Goal: Task Accomplishment & Management: Use online tool/utility

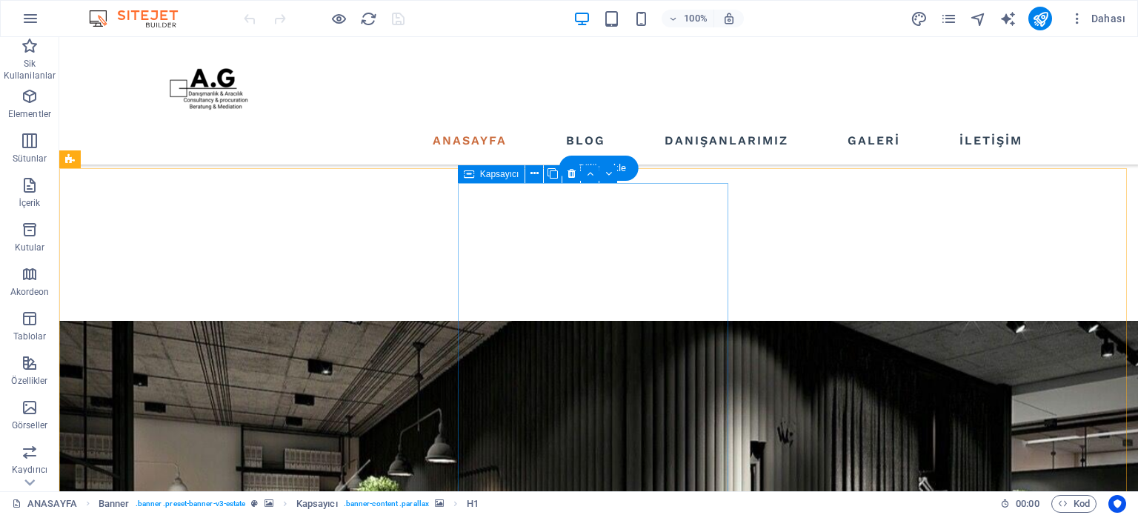
scroll to position [518, 0]
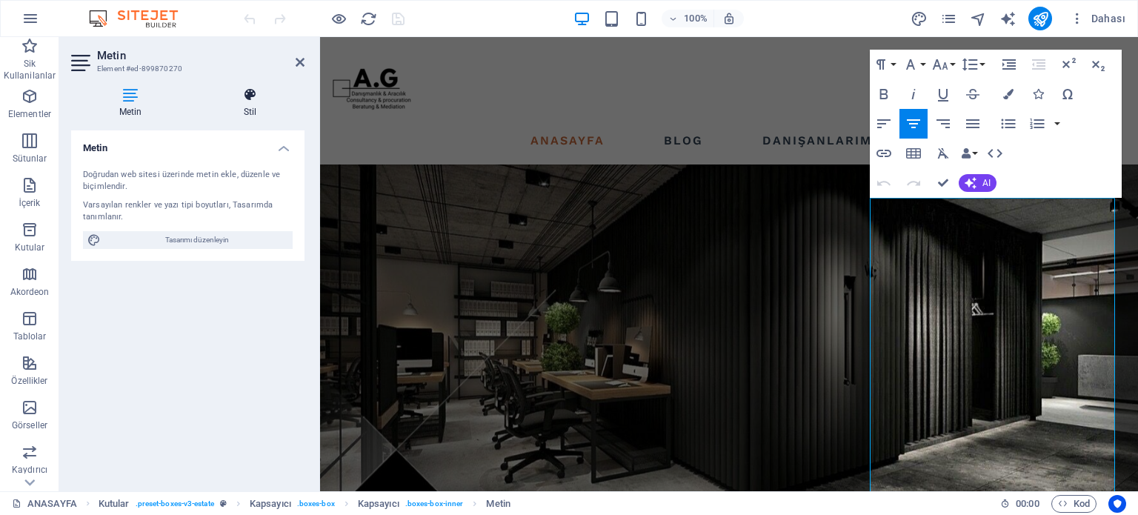
click at [244, 102] on h4 "Stil" at bounding box center [250, 102] width 109 height 31
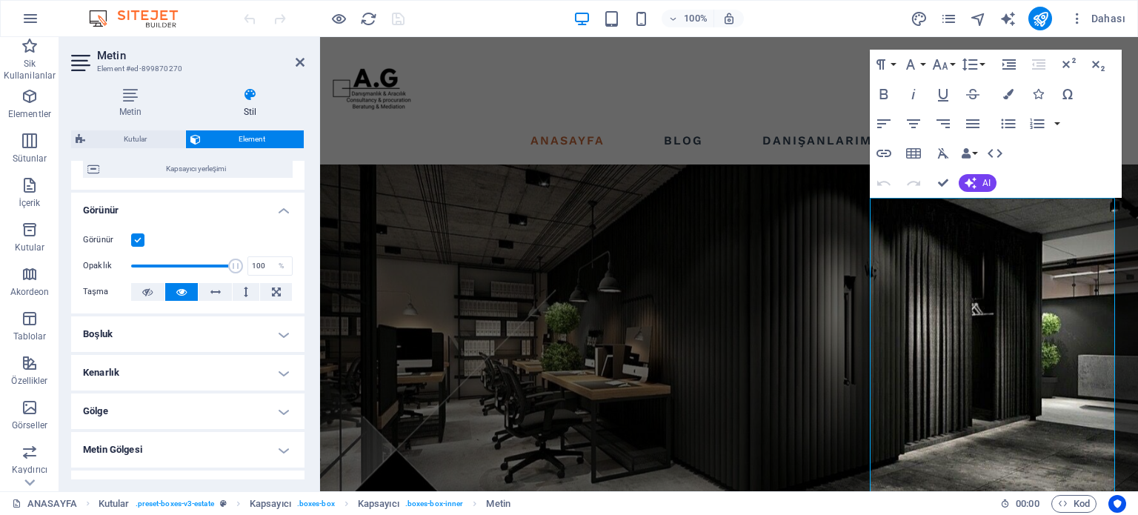
scroll to position [148, 0]
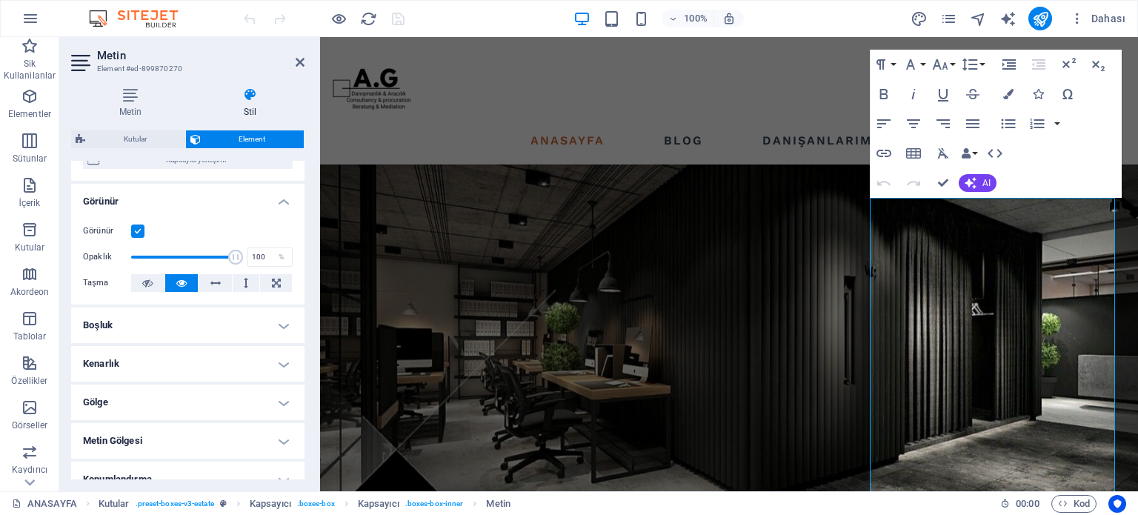
click at [175, 399] on h4 "Gölge" at bounding box center [187, 402] width 233 height 36
click at [175, 399] on h4 "Gölge" at bounding box center [187, 397] width 233 height 27
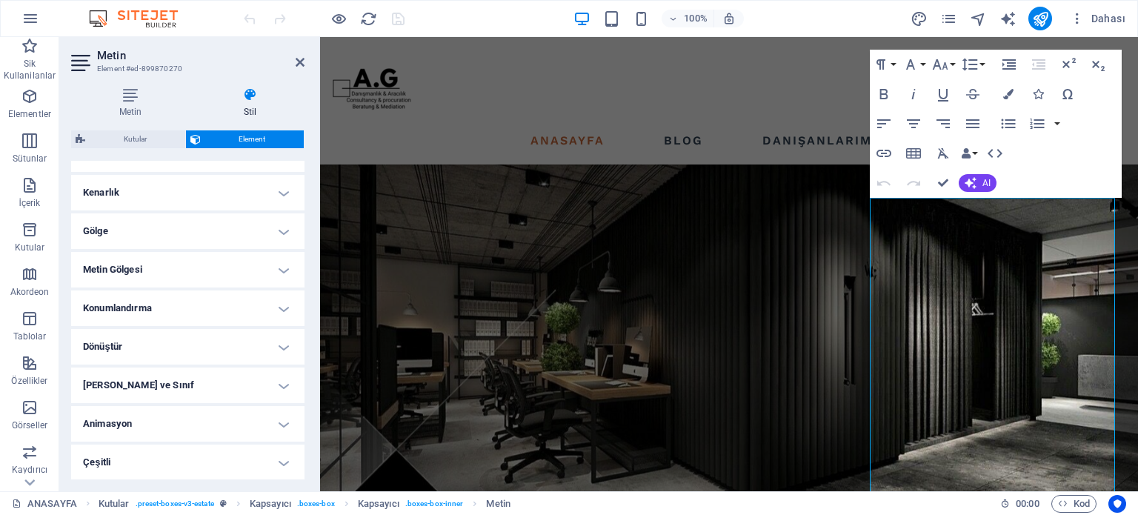
scroll to position [0, 0]
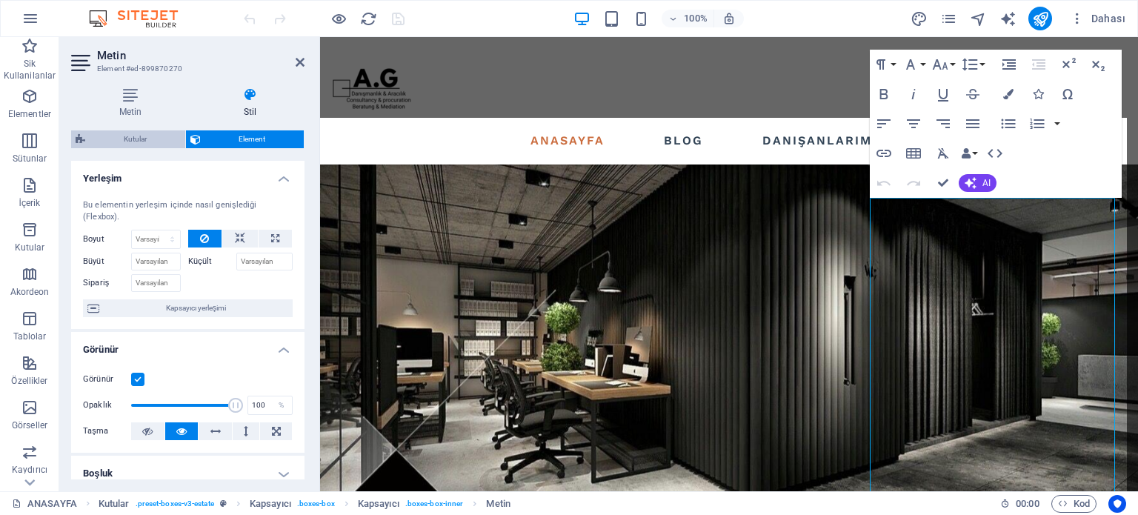
click at [149, 143] on span "Kutular" at bounding box center [135, 139] width 91 height 18
select select "rem"
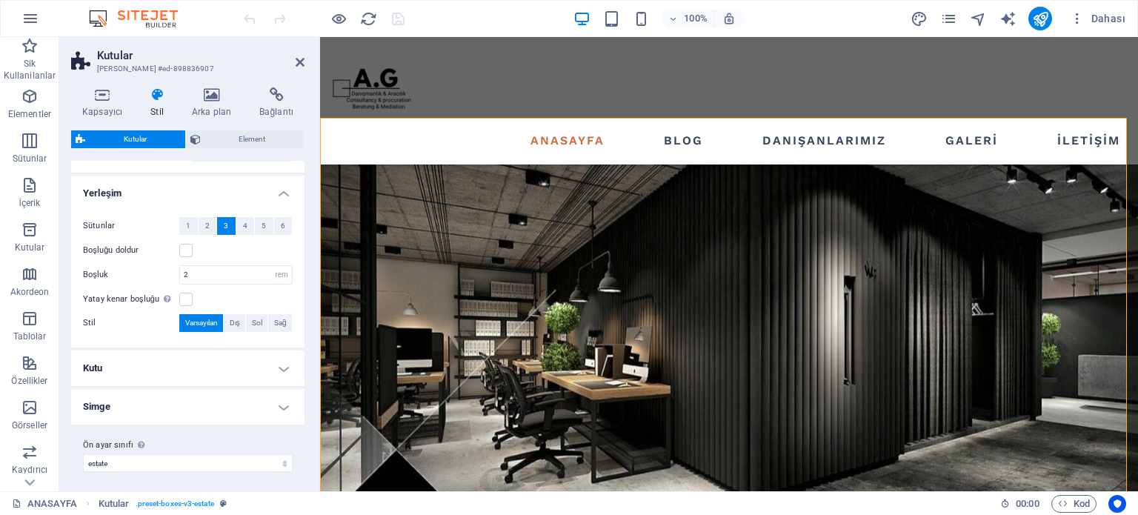
scroll to position [240, 0]
click at [196, 364] on h4 "Kutu" at bounding box center [187, 368] width 233 height 36
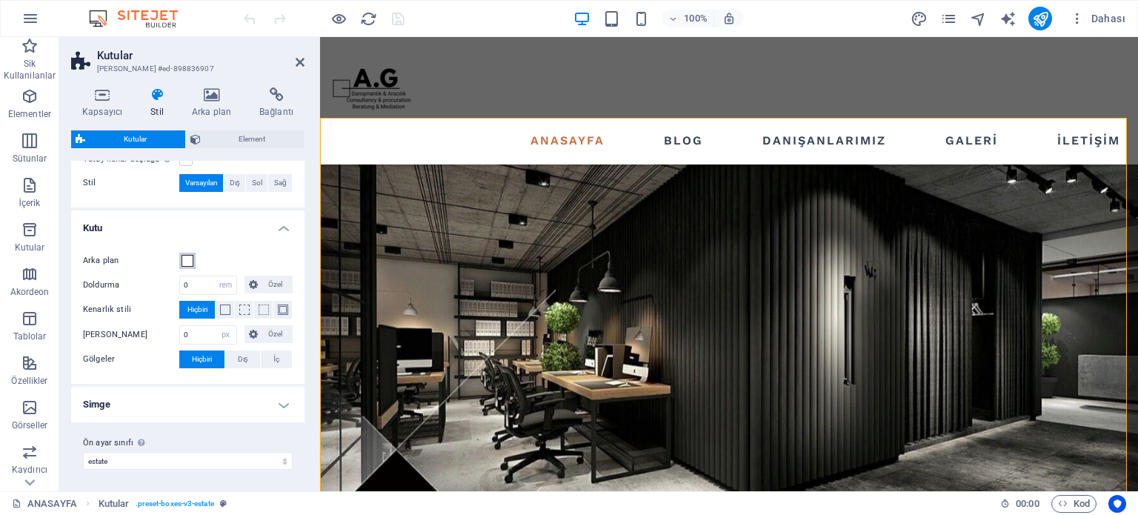
scroll to position [370, 0]
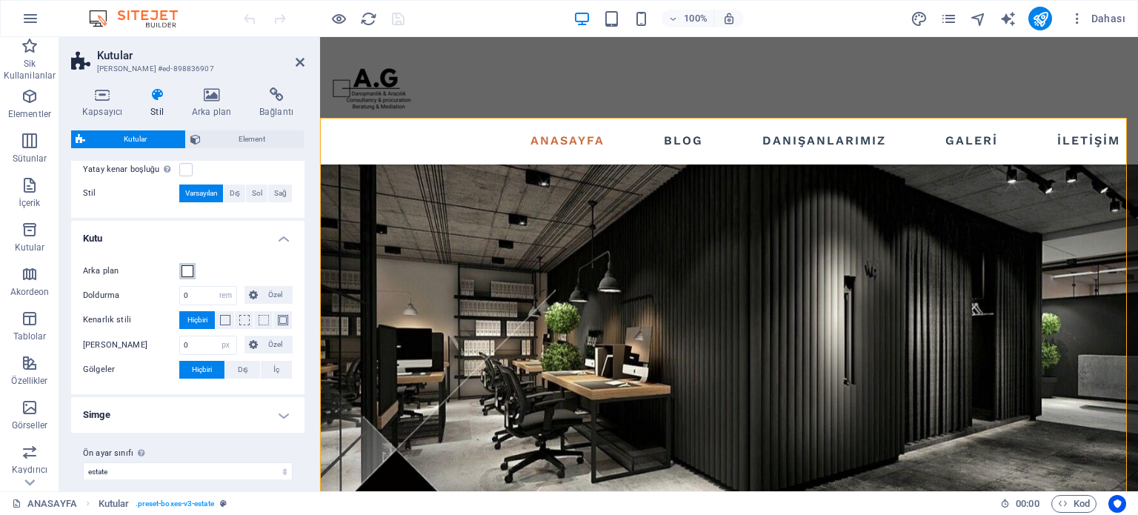
drag, startPoint x: 186, startPoint y: 402, endPoint x: 180, endPoint y: 269, distance: 133.5
click at [180, 269] on button "Arka plan" at bounding box center [187, 271] width 16 height 16
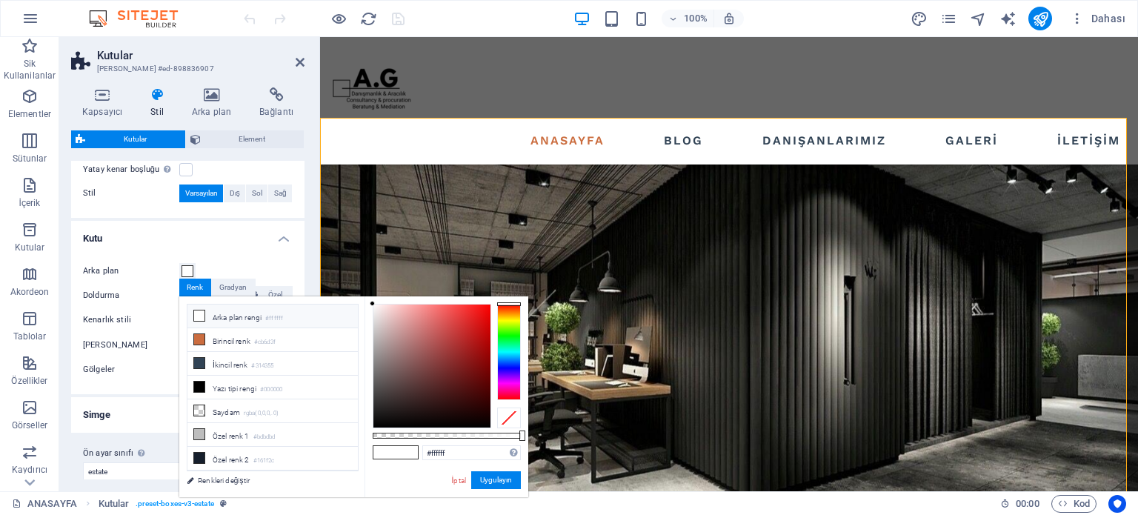
click at [199, 319] on icon at bounding box center [199, 315] width 10 height 10
click at [515, 482] on button "Uygulayın" at bounding box center [496, 480] width 50 height 18
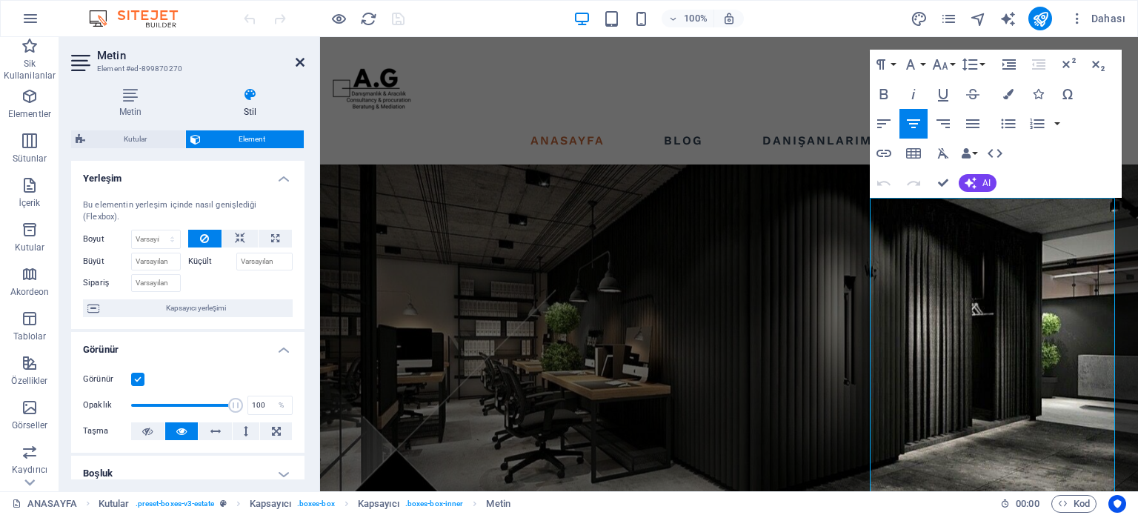
click at [297, 65] on icon at bounding box center [300, 62] width 9 height 12
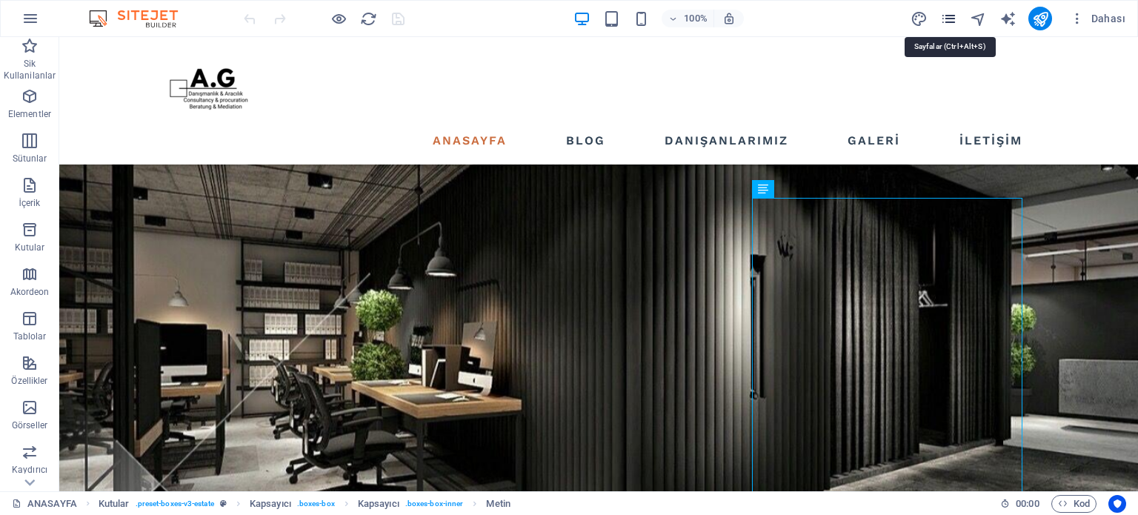
click at [947, 20] on icon "pages" at bounding box center [948, 18] width 17 height 17
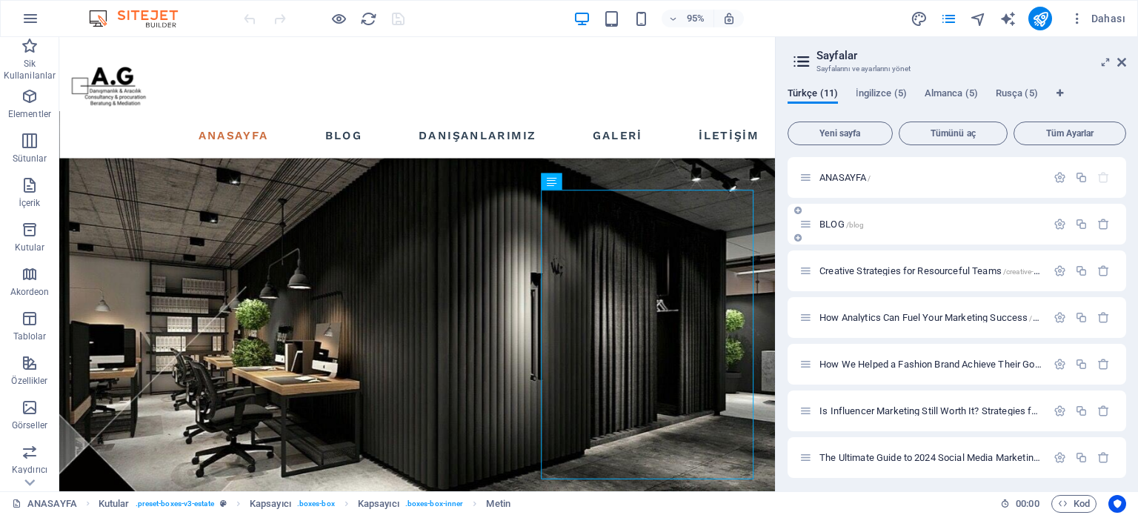
click at [867, 213] on div "BLOG /blog" at bounding box center [956, 224] width 338 height 41
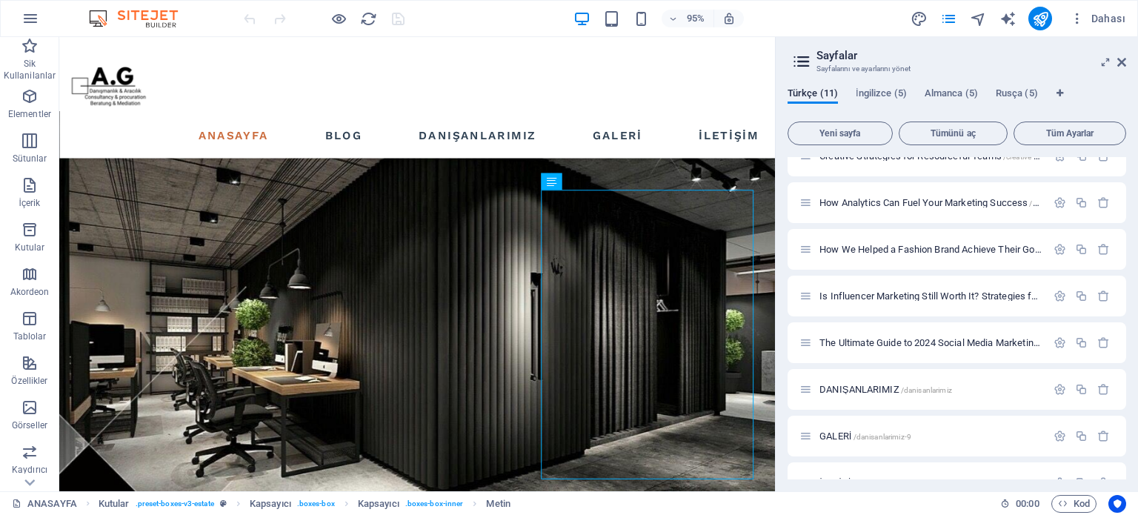
scroll to position [116, 0]
click at [853, 384] on span "DANIŞANLARIMIZ /danisanlarimiz" at bounding box center [885, 388] width 133 height 11
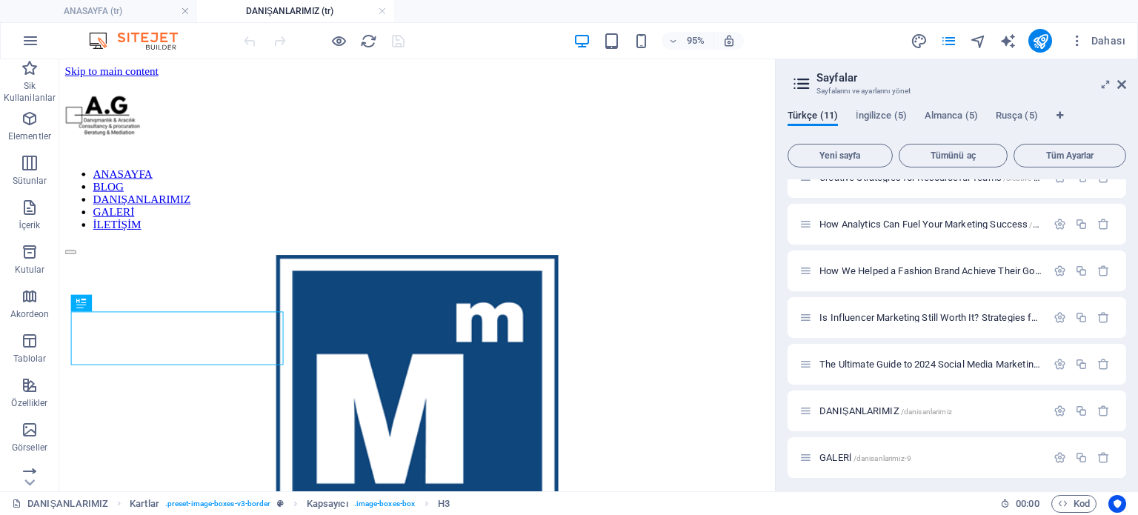
scroll to position [0, 0]
click at [1118, 82] on icon at bounding box center [1121, 85] width 9 height 12
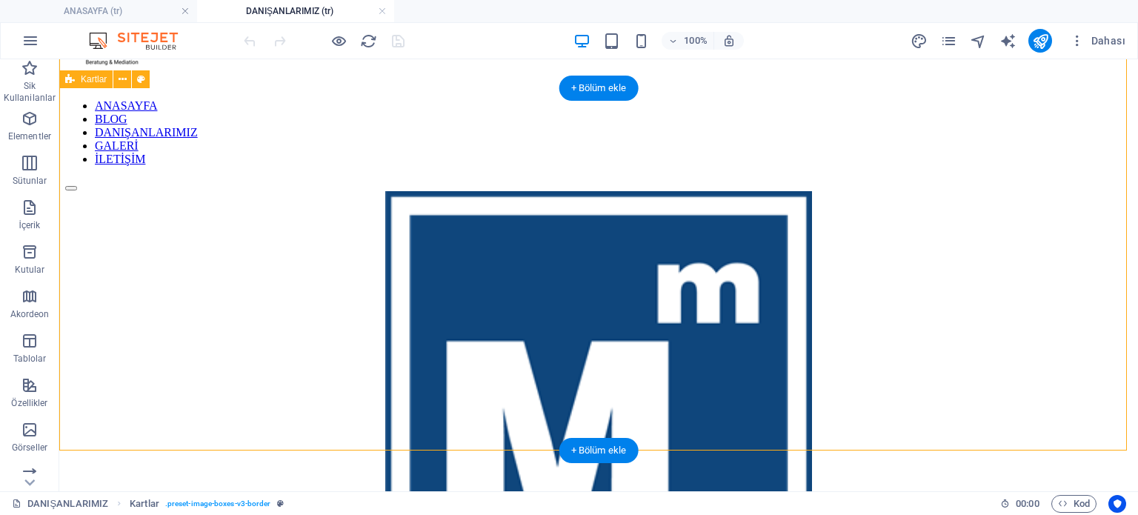
scroll to position [76, 0]
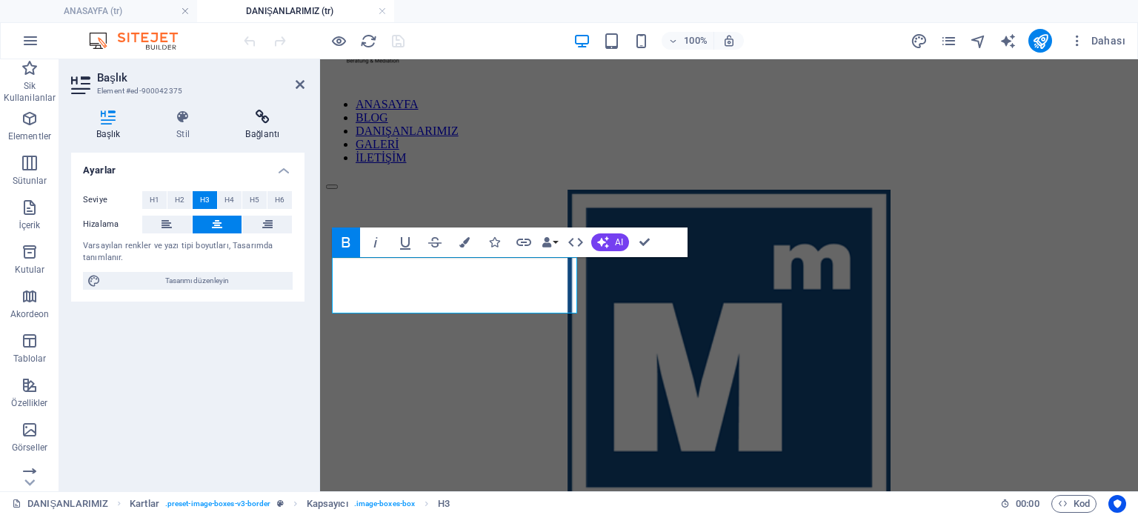
click at [249, 127] on h4 "Bağlantı" at bounding box center [263, 125] width 84 height 31
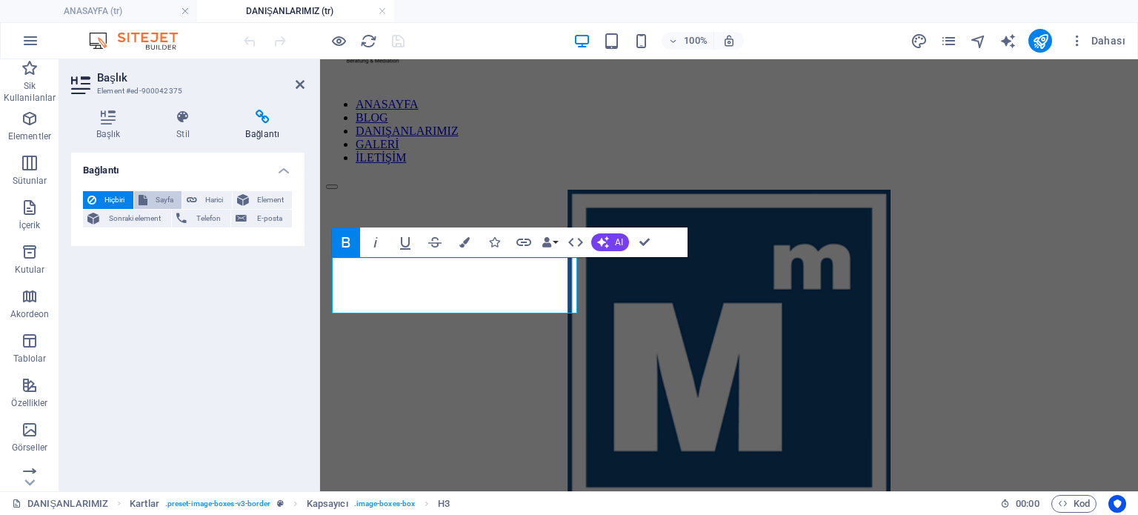
click at [169, 192] on span "Sayfa" at bounding box center [165, 200] width 26 height 18
select select
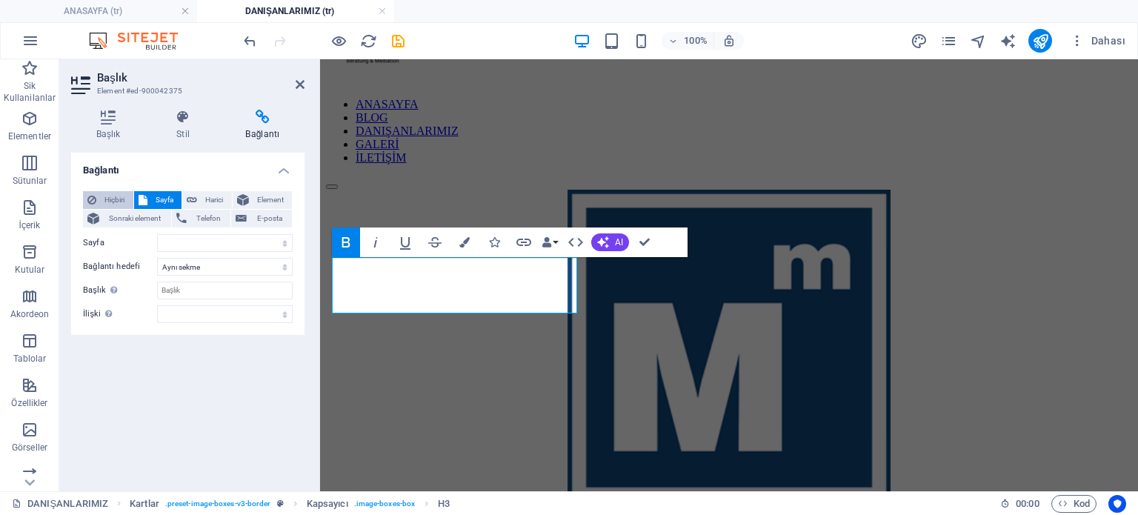
click at [113, 196] on span "Hiçbiri" at bounding box center [115, 200] width 28 height 18
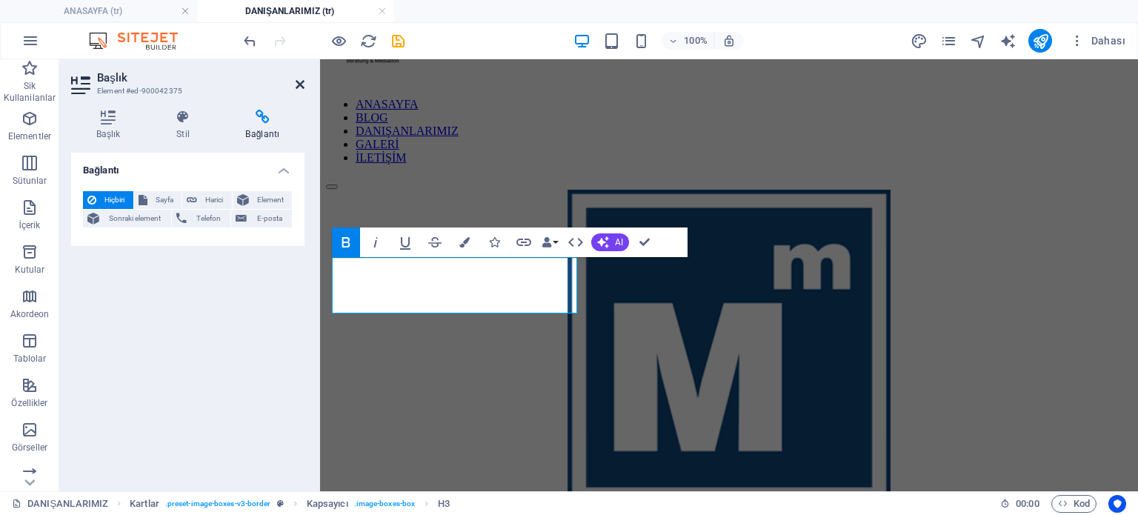
click at [299, 81] on icon at bounding box center [300, 85] width 9 height 12
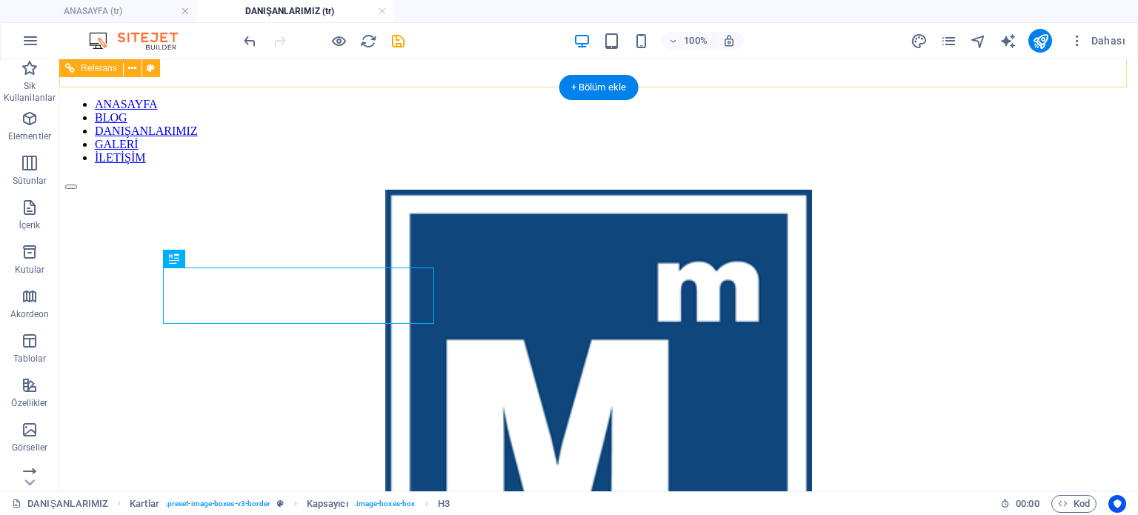
click at [666, 70] on div "ANASAYFA BLOG DANIŞANLARIMIZ GALERİ İLETİŞİM" at bounding box center [598, 96] width 1067 height 187
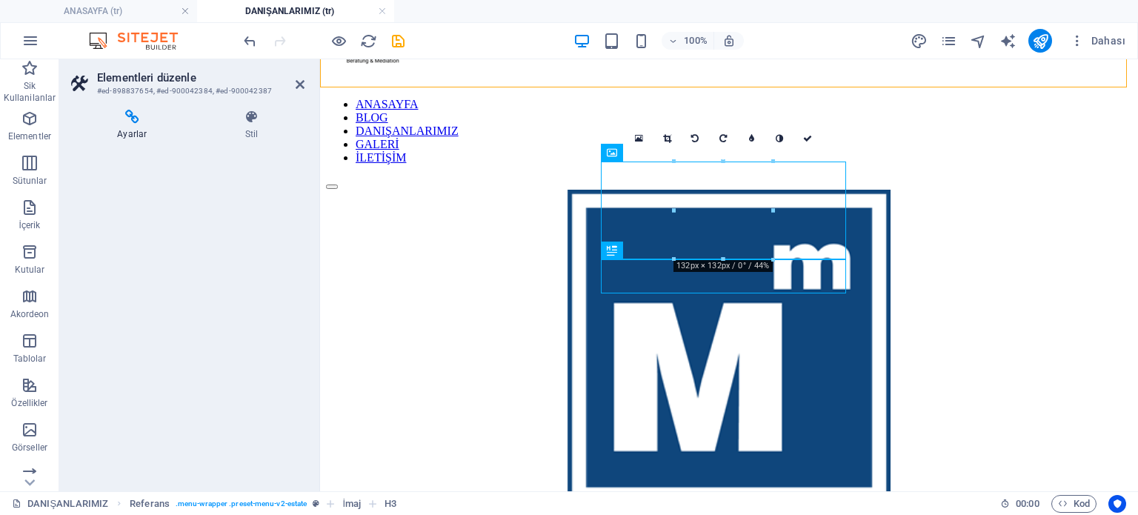
click at [109, 127] on h4 "Ayarlar" at bounding box center [135, 125] width 128 height 31
click at [296, 84] on icon at bounding box center [300, 85] width 9 height 12
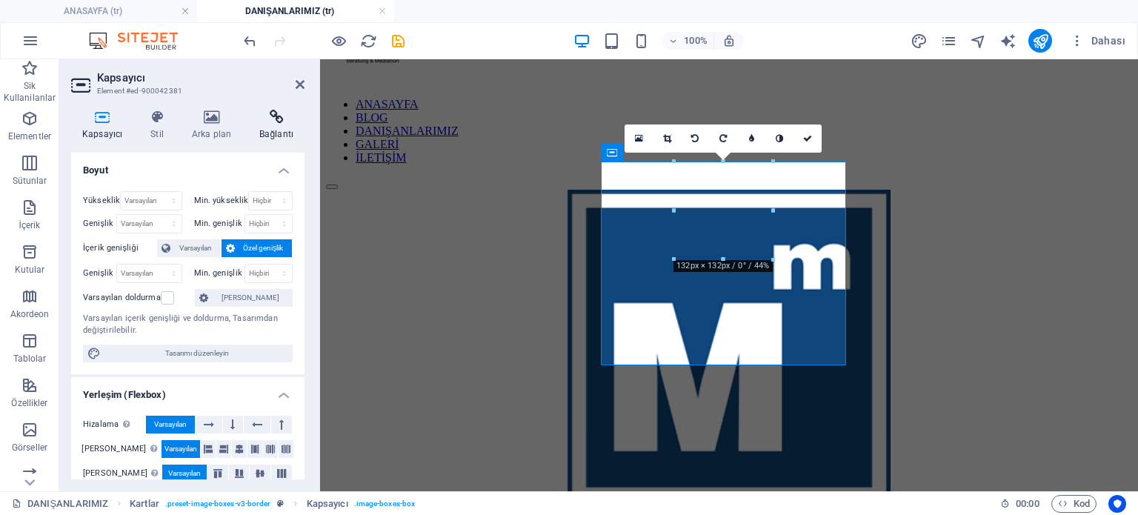
click at [259, 139] on h4 "Bağlantı" at bounding box center [276, 125] width 56 height 31
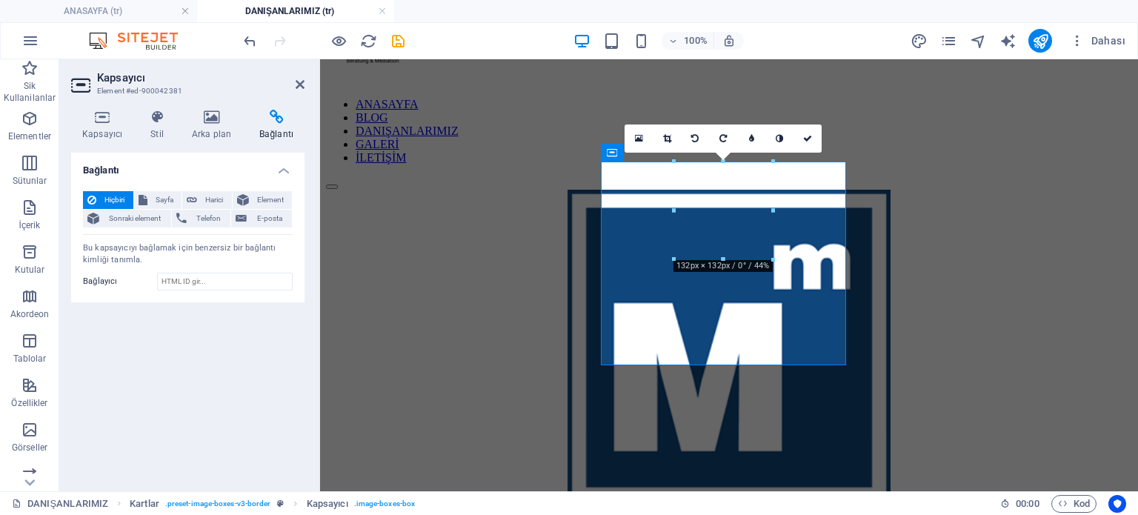
click at [155, 190] on div "Hiçbiri Sayfa Harici Element Sonraki element Telefon E-posta Sayfa ANASAYFA BLO…" at bounding box center [187, 240] width 233 height 123
click at [147, 201] on button "Sayfa" at bounding box center [158, 200] width 48 height 18
select select
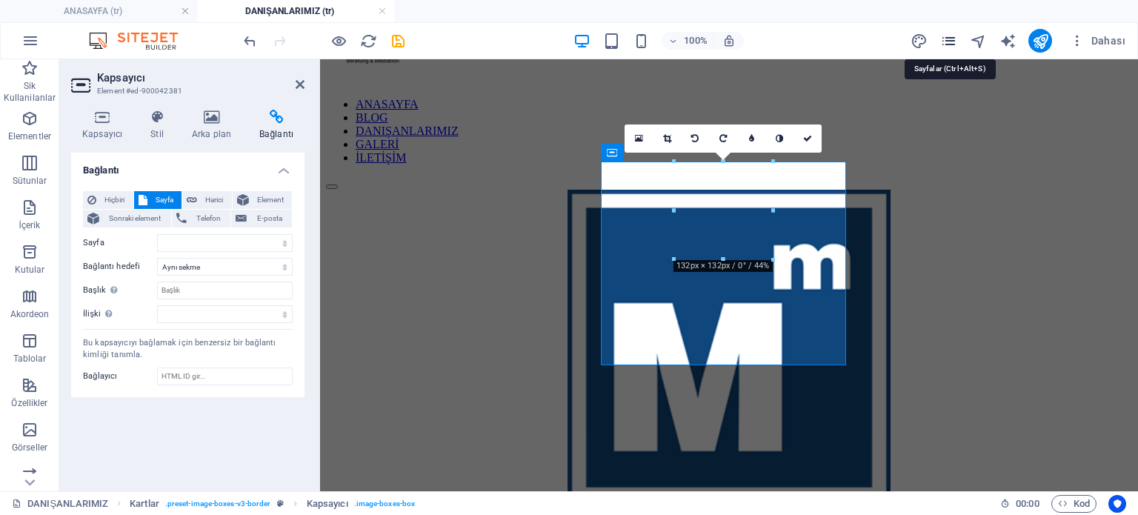
click at [953, 37] on icon "pages" at bounding box center [948, 41] width 17 height 17
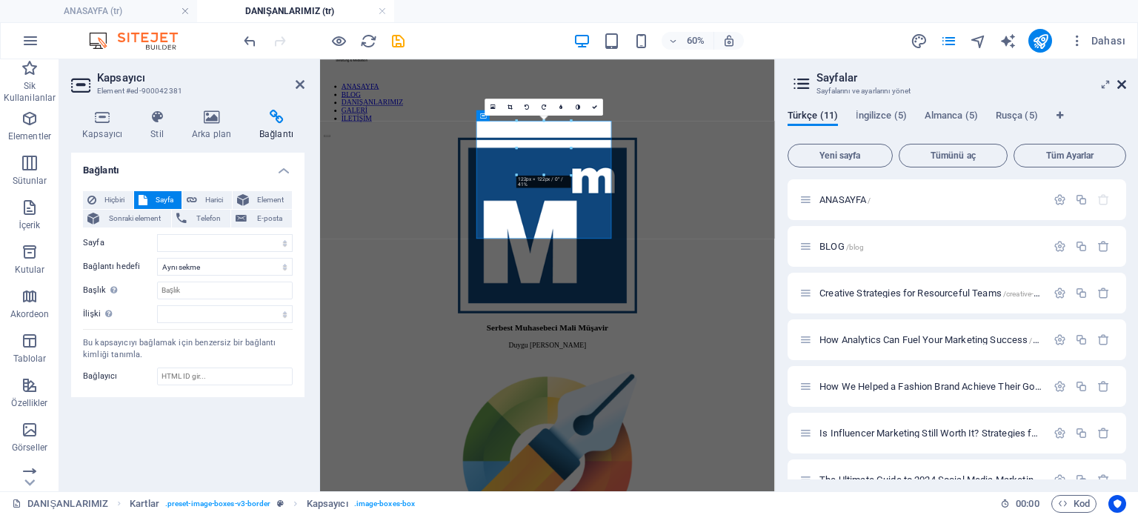
click at [1121, 85] on icon at bounding box center [1121, 85] width 9 height 12
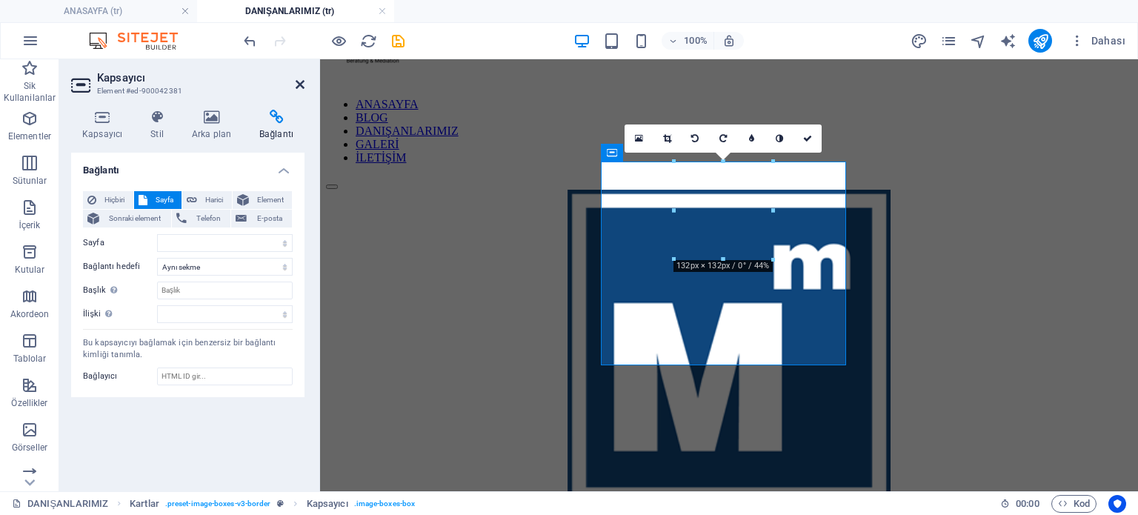
click at [299, 81] on icon at bounding box center [300, 85] width 9 height 12
